Goal: Transaction & Acquisition: Book appointment/travel/reservation

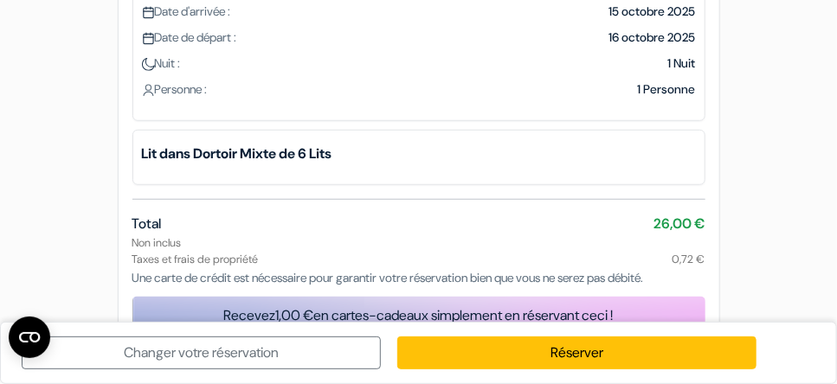
scroll to position [332, 0]
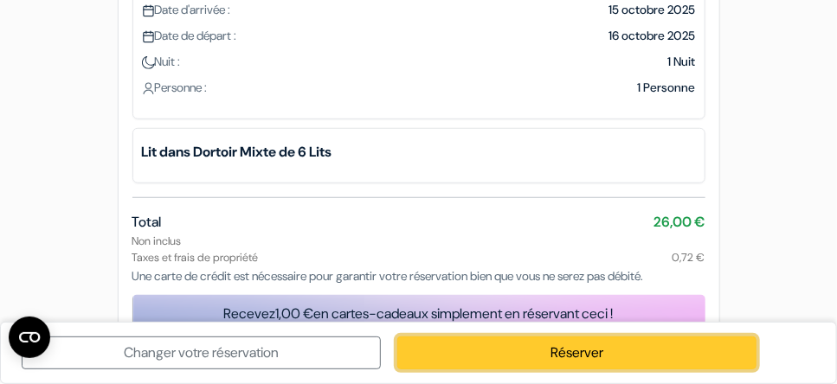
click at [659, 352] on link "Réserver" at bounding box center [576, 353] width 359 height 33
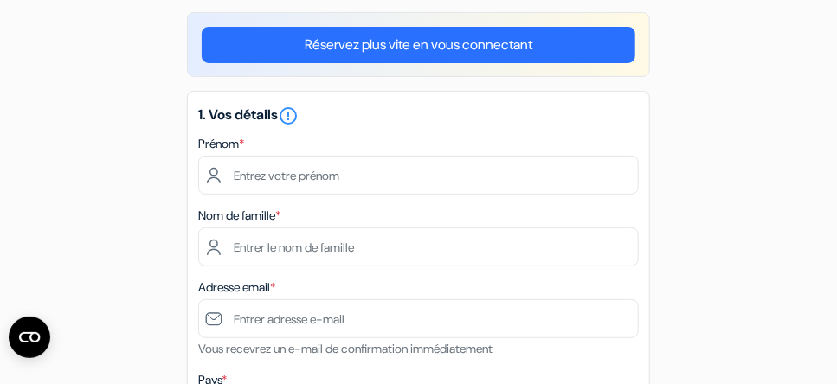
scroll to position [148, 0]
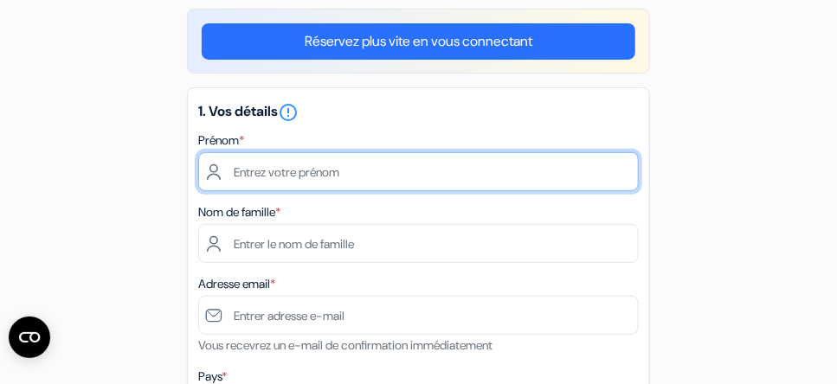
click at [418, 173] on input "text" at bounding box center [418, 171] width 441 height 39
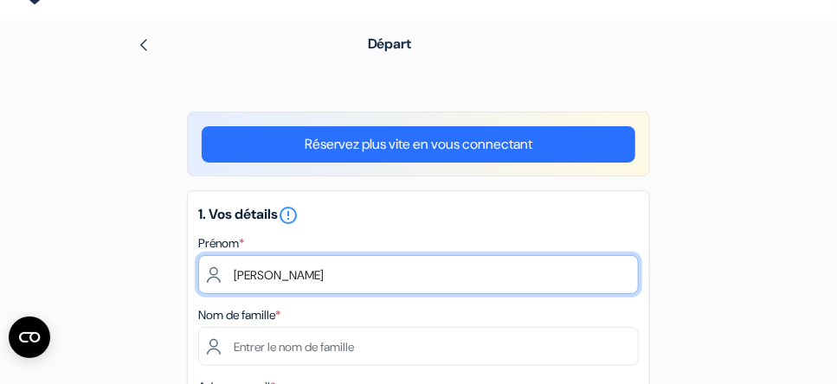
scroll to position [0, 0]
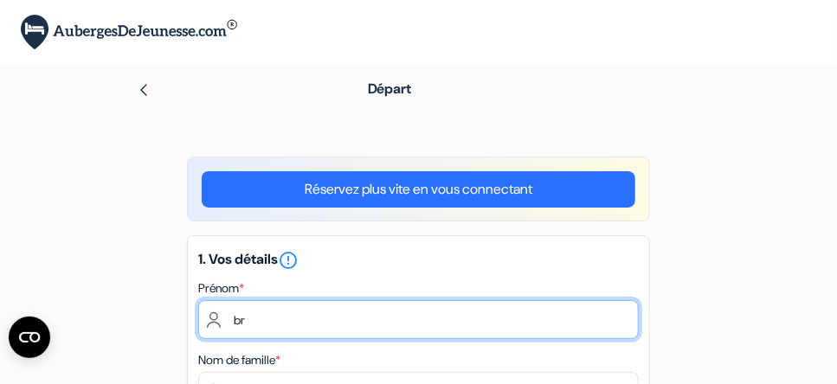
type input "b"
type input "Brahim"
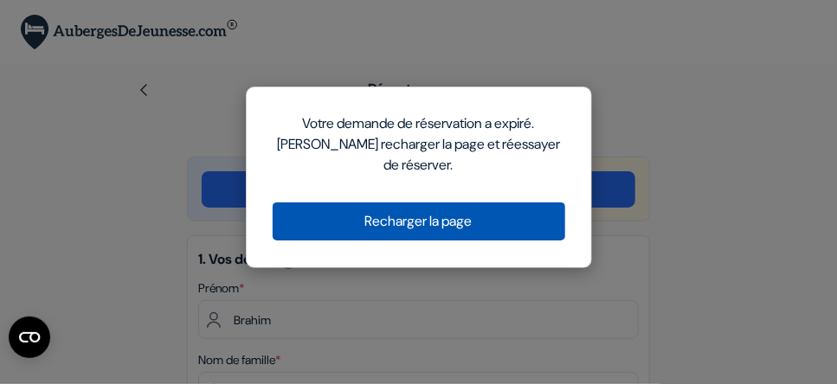
click at [498, 222] on button "Recharger la page" at bounding box center [419, 222] width 293 height 38
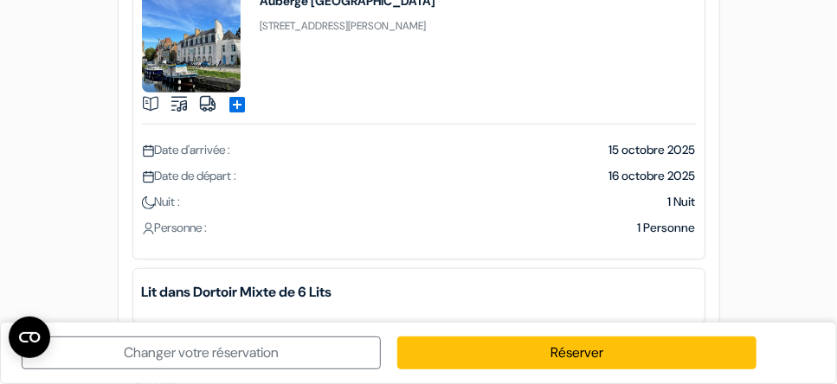
scroll to position [1, 0]
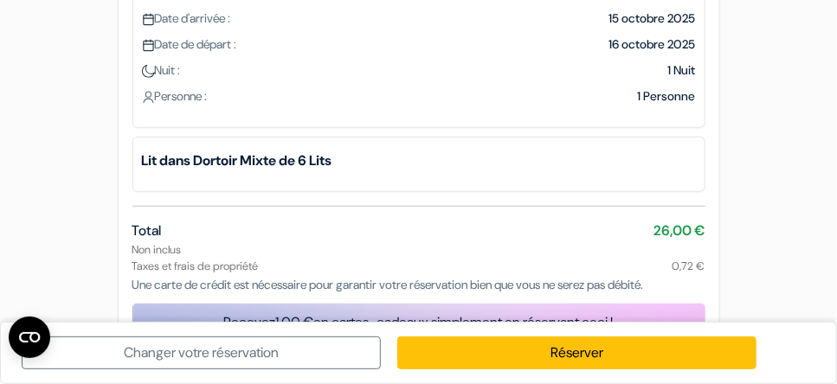
scroll to position [332, 0]
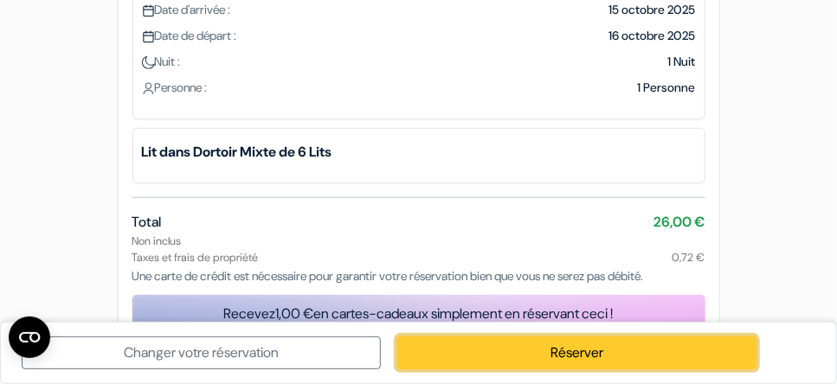
click at [605, 349] on link "Réserver" at bounding box center [576, 353] width 359 height 33
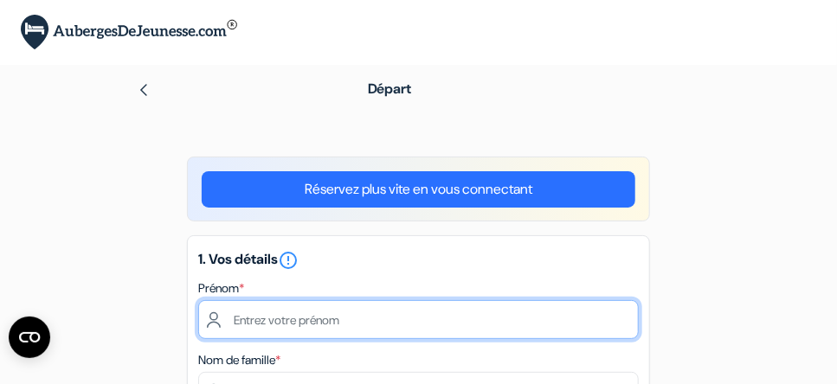
click at [331, 326] on input "text" at bounding box center [418, 319] width 441 height 39
type input "b"
type input "BRAHIM"
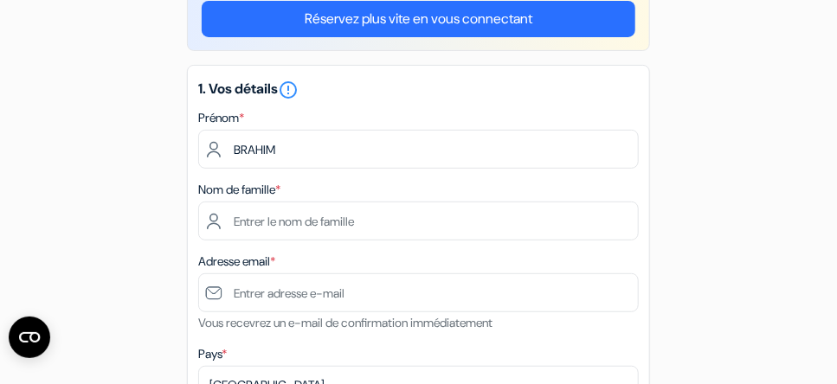
scroll to position [173, 0]
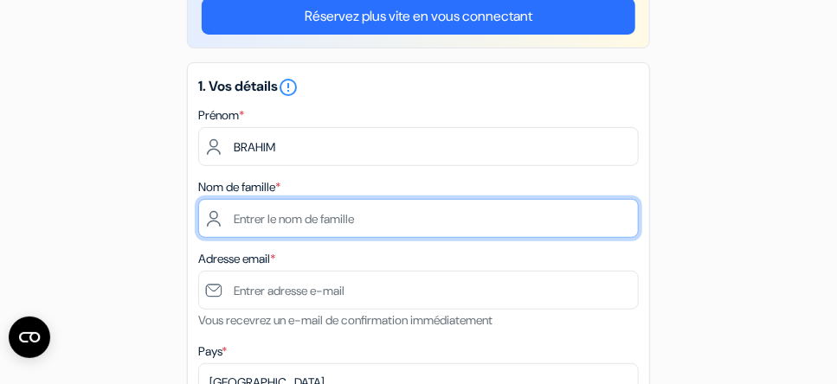
click at [355, 214] on input "text" at bounding box center [418, 218] width 441 height 39
type input "TARIB"
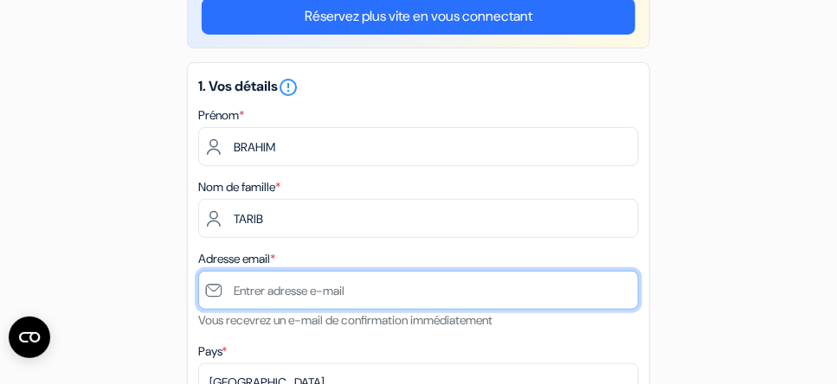
click at [384, 291] on input "text" at bounding box center [418, 290] width 441 height 39
type input "[EMAIL_ADDRESS][DOMAIN_NAME]"
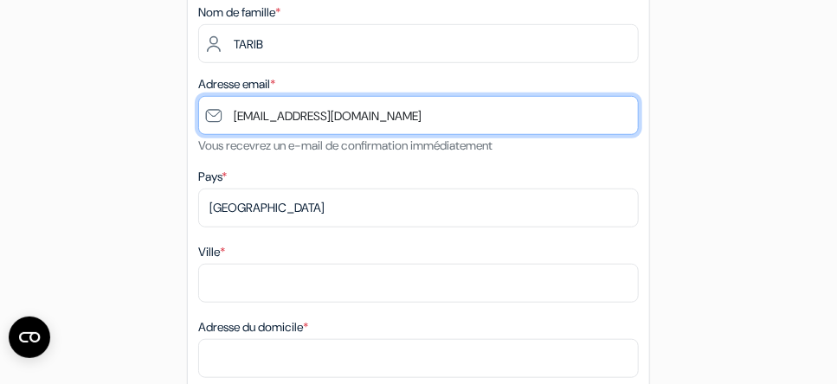
scroll to position [359, 0]
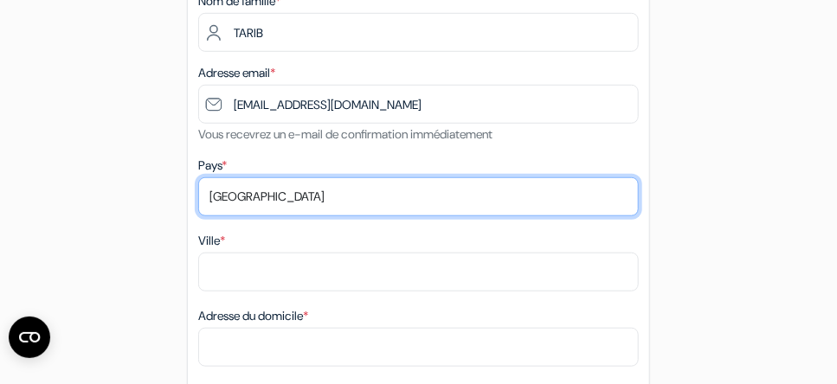
drag, startPoint x: 283, startPoint y: 197, endPoint x: 331, endPoint y: 233, distance: 59.4
click at [283, 197] on select "Selectionner le pays Abkhazie [GEOGRAPHIC_DATA] [GEOGRAPHIC_DATA] [GEOGRAPHIC_D…" at bounding box center [418, 197] width 441 height 39
click at [268, 197] on select "Selectionner le pays Abkhazie [GEOGRAPHIC_DATA] [GEOGRAPHIC_DATA] [GEOGRAPHIC_D…" at bounding box center [418, 197] width 441 height 39
select select "fr"
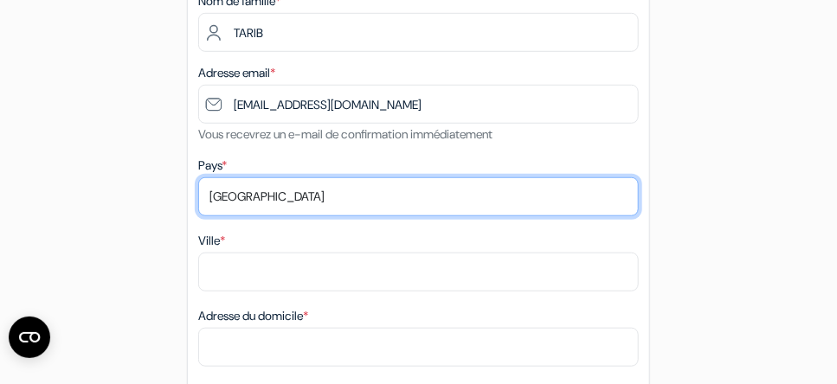
click at [198, 179] on select "Selectionner le pays Abkhazie [GEOGRAPHIC_DATA] [GEOGRAPHIC_DATA] [GEOGRAPHIC_D…" at bounding box center [418, 197] width 441 height 39
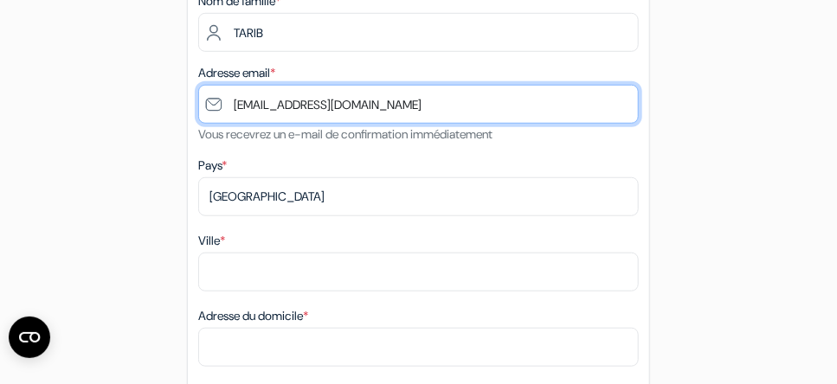
click at [284, 105] on input "[EMAIL_ADDRESS][DOMAIN_NAME]" at bounding box center [418, 104] width 441 height 39
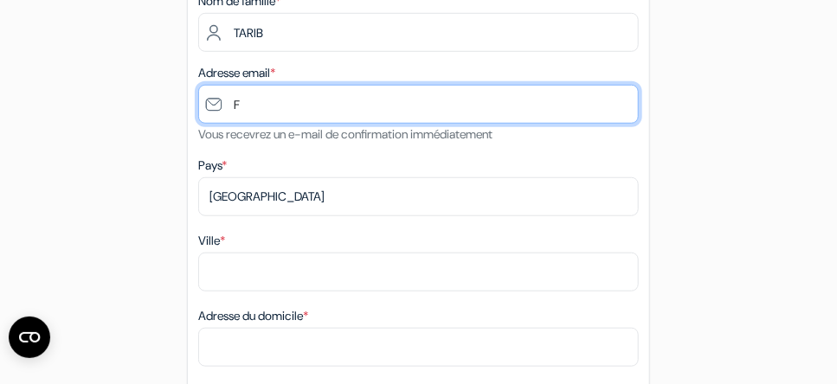
click at [379, 100] on input "F" at bounding box center [418, 104] width 441 height 39
click at [429, 100] on input "F" at bounding box center [418, 104] width 441 height 39
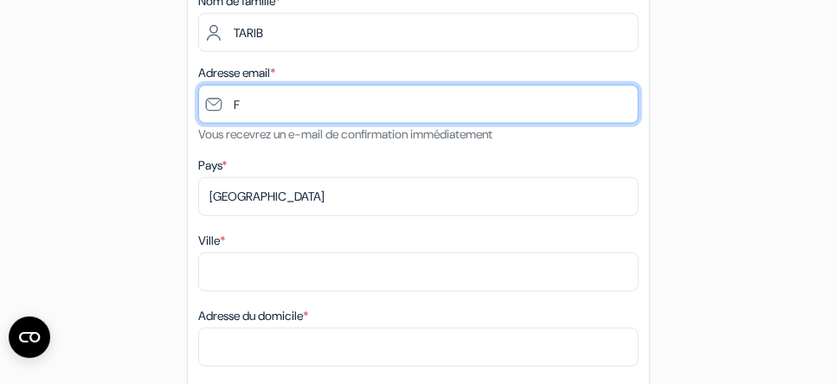
click at [320, 111] on input "F" at bounding box center [418, 104] width 441 height 39
type input "F"
type input "[EMAIL_ADDRESS][DOMAIN_NAME]"
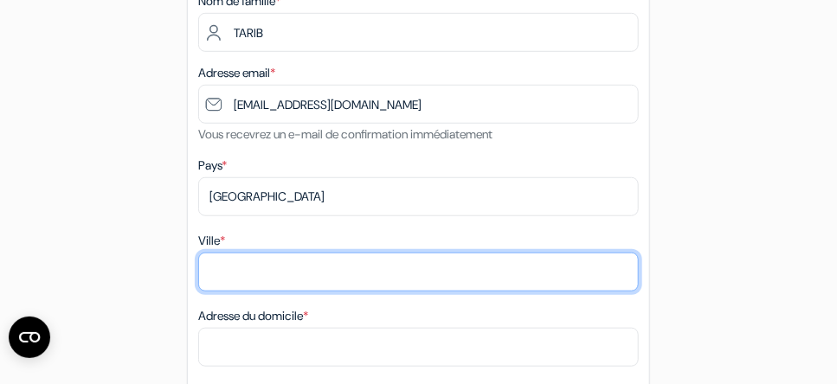
type input "[GEOGRAPHIC_DATA]"
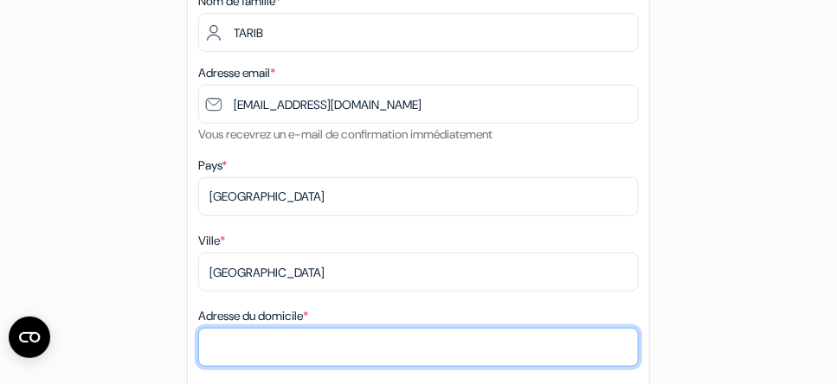
type input "[STREET_ADDRESS]"
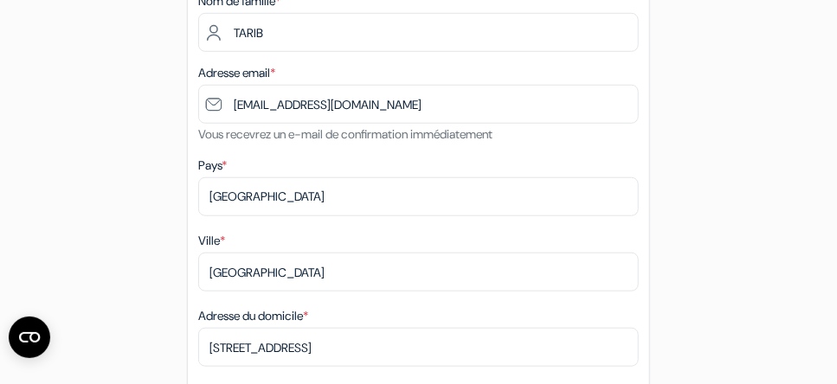
type input "44300"
type input "0757442958"
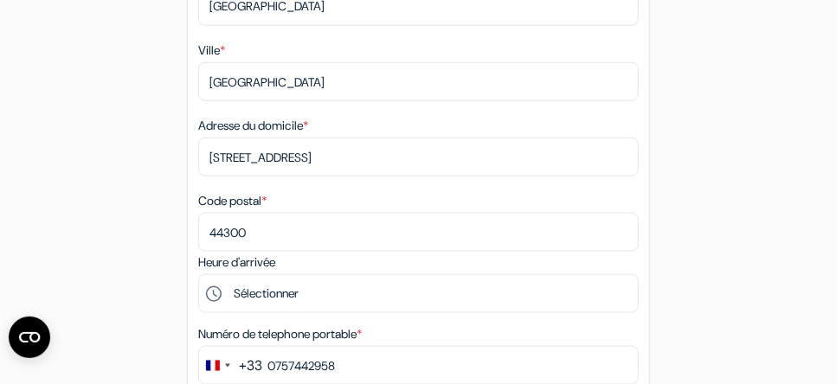
scroll to position [886, 0]
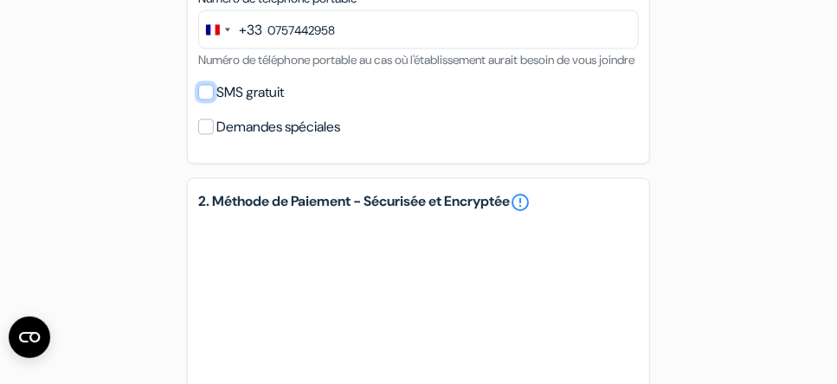
click at [206, 100] on input "SMS gratuit" at bounding box center [206, 93] width 16 height 16
checkbox input "true"
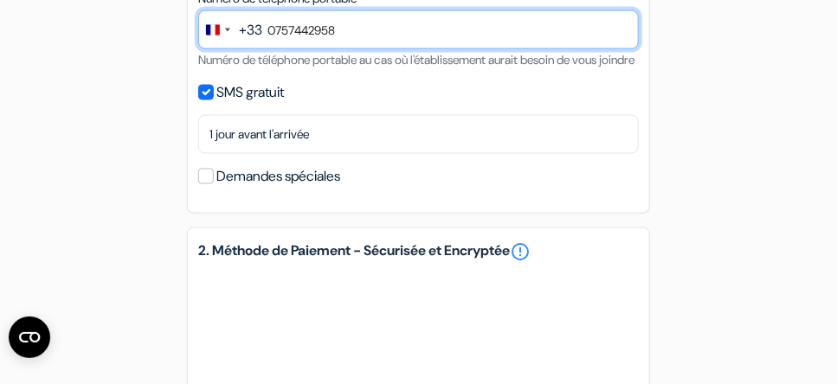
click at [346, 34] on input "0757442958" at bounding box center [418, 29] width 441 height 39
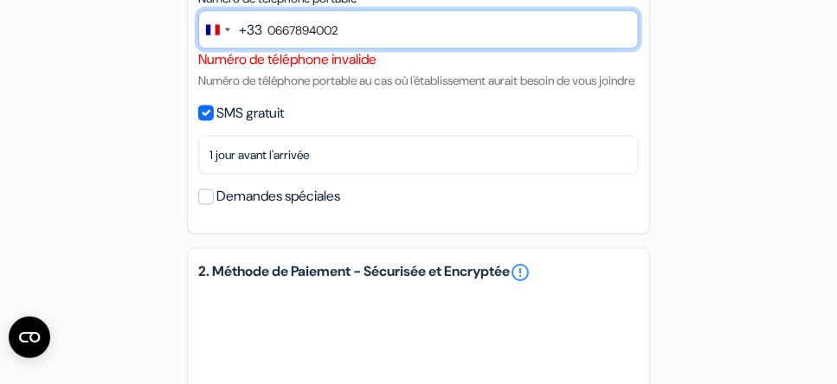
click at [275, 35] on input "0667894002" at bounding box center [418, 29] width 441 height 39
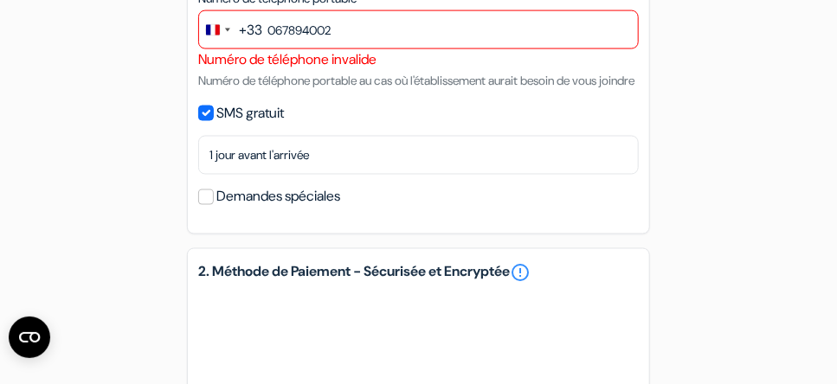
click at [638, 66] on div "Numéro de téléphone invalide" at bounding box center [418, 59] width 441 height 21
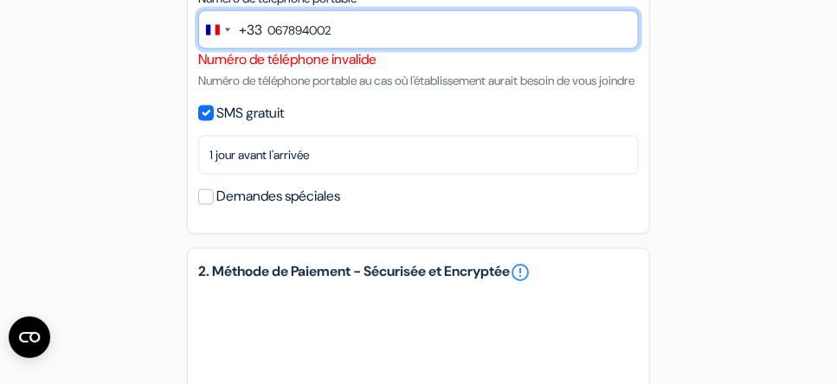
click at [273, 32] on input "067894002" at bounding box center [418, 29] width 441 height 39
click at [385, 29] on input "6 78 94 00 2" at bounding box center [418, 29] width 441 height 39
type input "6 78 94 00 2"
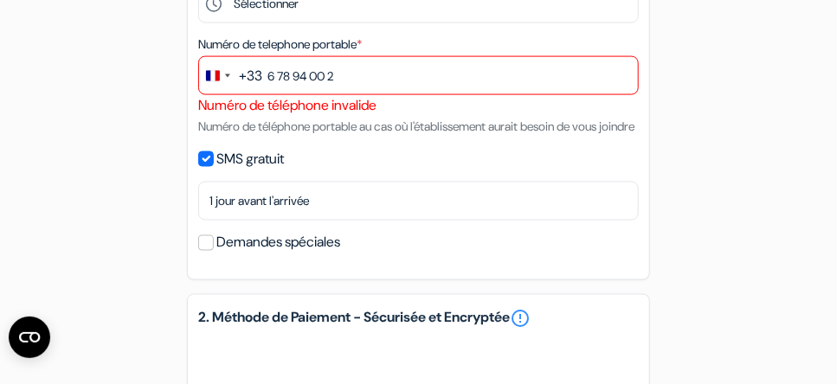
scroll to position [817, 0]
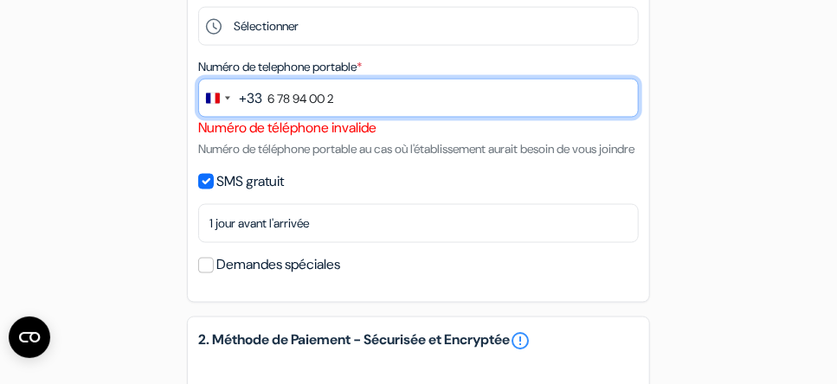
click at [365, 104] on input "6 78 94 00 2" at bounding box center [418, 98] width 441 height 39
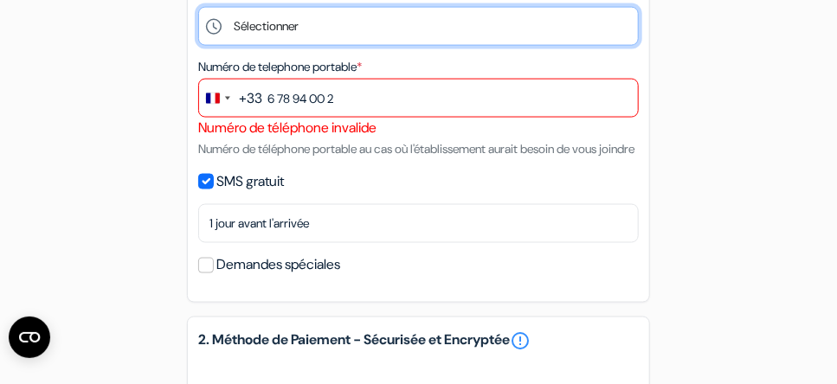
click at [329, 41] on select "Sélectionner 15:00 16:00 17:00 18:00 19:00 20:00 21:00 22:00 23:00" at bounding box center [418, 26] width 441 height 39
select select "18"
click at [198, 12] on select "Sélectionner 15:00 16:00 17:00 18:00 19:00 20:00 21:00 22:00 23:00" at bounding box center [418, 26] width 441 height 39
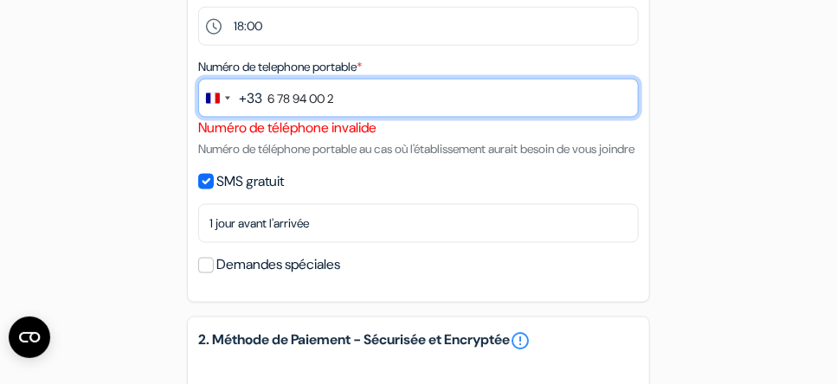
click at [375, 104] on input "6 78 94 00 2" at bounding box center [418, 98] width 441 height 39
type input "6"
type input "0667894002"
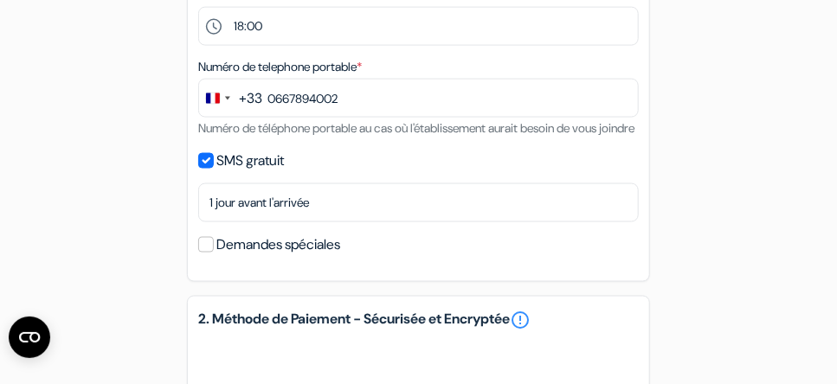
click at [750, 196] on form "Départ add_box Auberge [GEOGRAPHIC_DATA] [STREET_ADDRESS]" at bounding box center [418, 33] width 837 height 1570
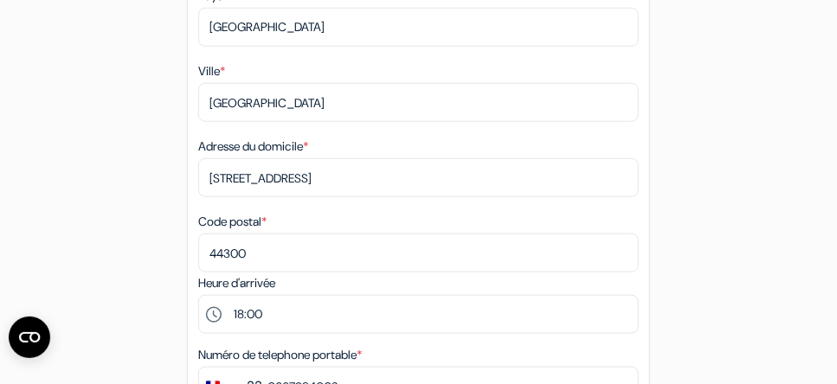
scroll to position [533, 0]
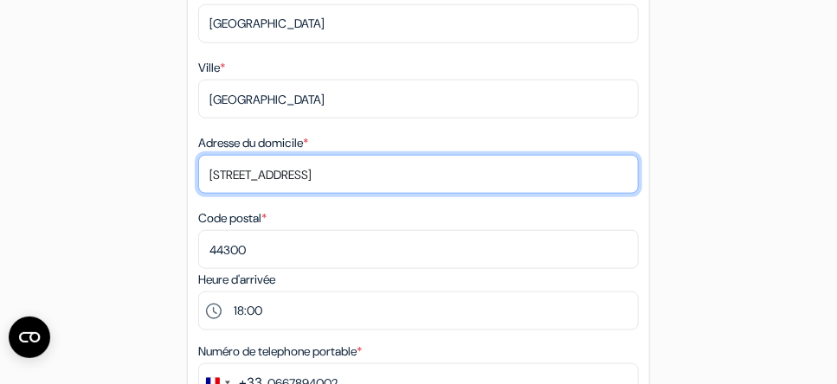
click at [317, 175] on input "[STREET_ADDRESS]" at bounding box center [418, 174] width 441 height 39
type input "[STREET_ADDRESS]"
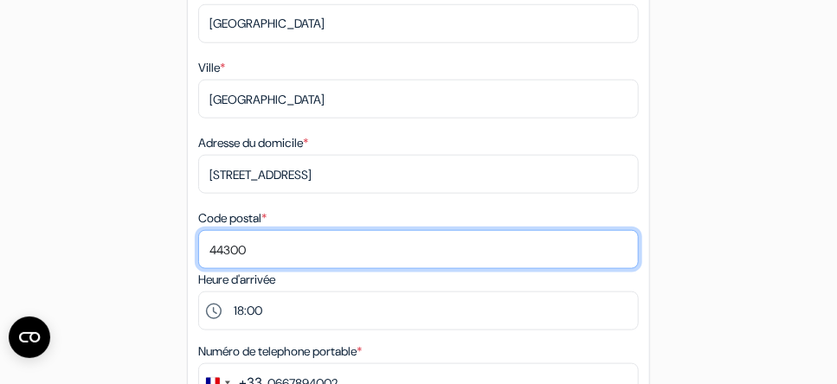
click at [218, 248] on input "44300" at bounding box center [418, 249] width 441 height 39
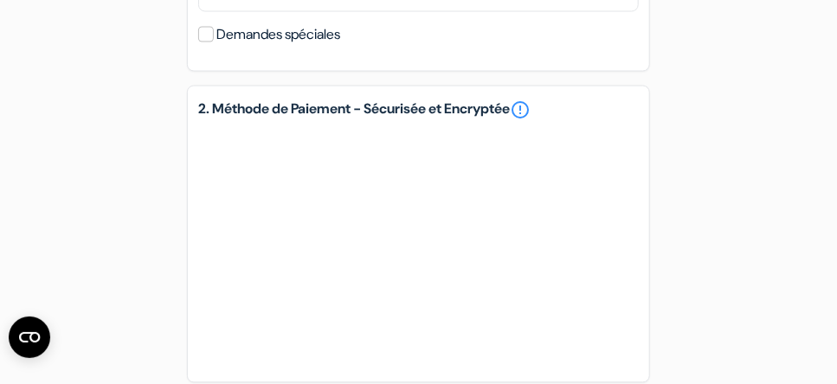
scroll to position [1040, 0]
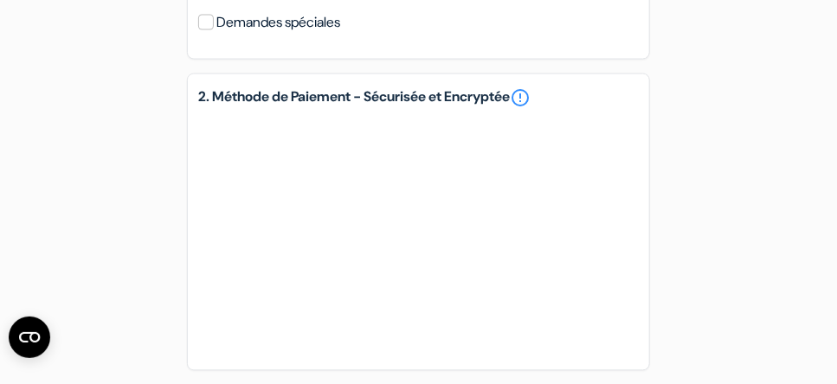
type input "35330 Bovel"
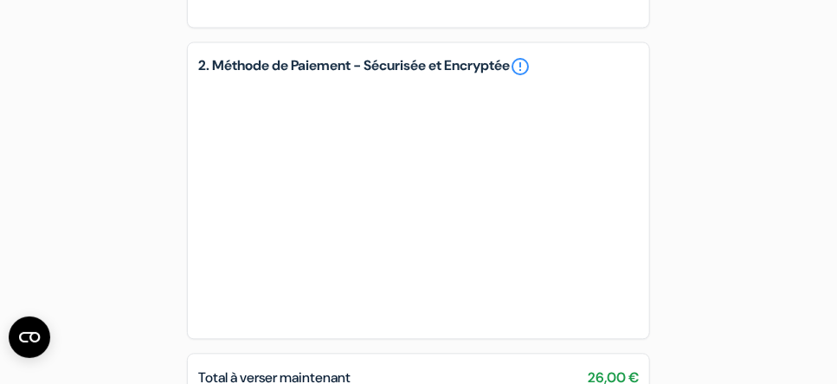
scroll to position [1066, 0]
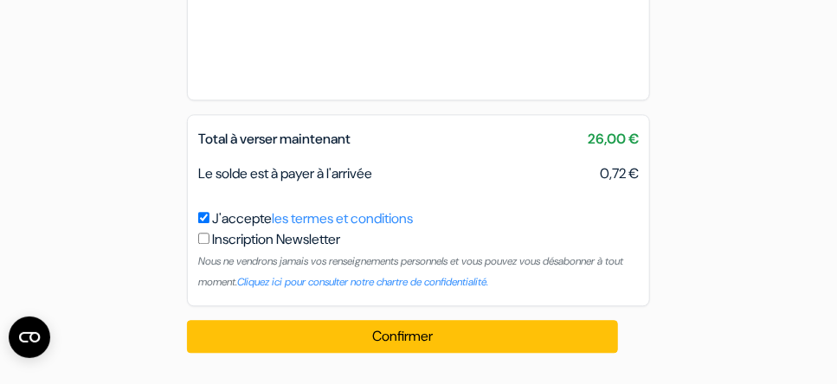
scroll to position [1285, 0]
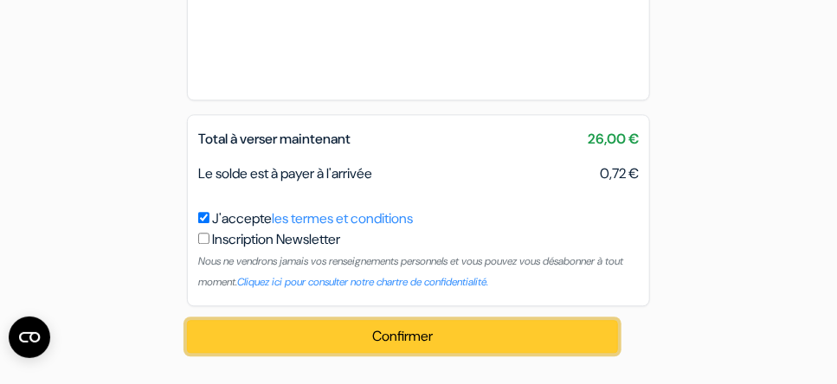
click at [362, 327] on button "Confirmer Loading..." at bounding box center [402, 336] width 431 height 33
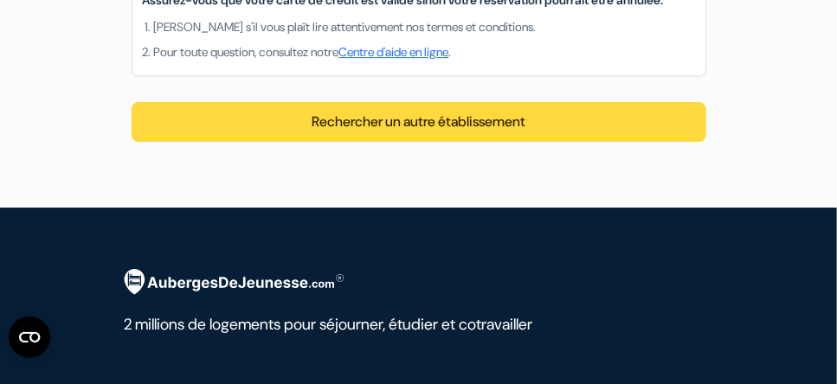
scroll to position [1824, 0]
